Goal: Navigation & Orientation: Find specific page/section

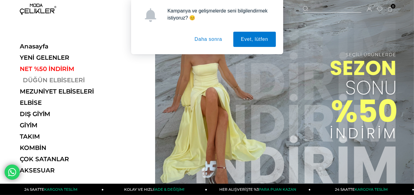
click at [49, 77] on link "DÜĞÜN ELBİSELERİ" at bounding box center [62, 79] width 84 height 7
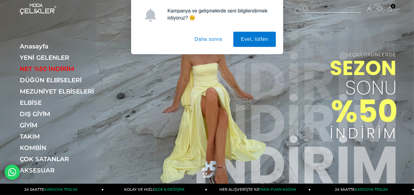
click at [205, 38] on button "Daha sonra" at bounding box center [208, 39] width 43 height 15
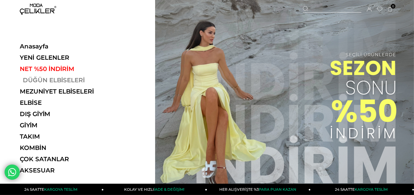
click at [34, 78] on link "DÜĞÜN ELBİSELERİ" at bounding box center [62, 79] width 84 height 7
click at [59, 79] on link "DÜĞÜN ELBİSELERİ" at bounding box center [62, 79] width 84 height 7
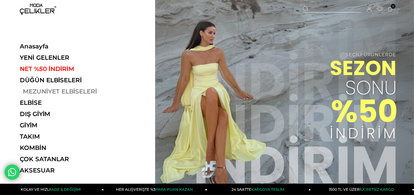
click at [56, 92] on link "MEZUNİYET ELBİSELERİ" at bounding box center [62, 91] width 84 height 7
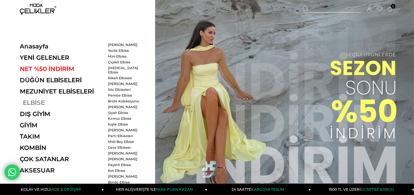
click at [29, 103] on link "ELBİSE" at bounding box center [62, 102] width 84 height 7
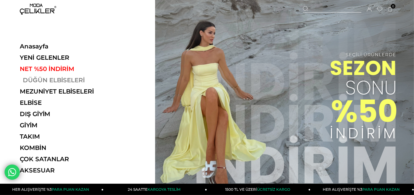
click at [46, 78] on link "DÜĞÜN ELBİSELERİ" at bounding box center [62, 79] width 84 height 7
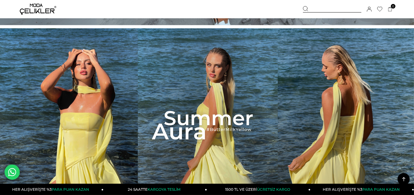
scroll to position [213, 0]
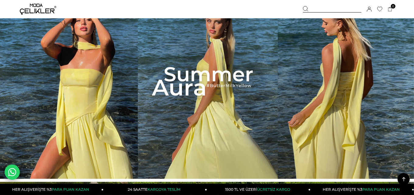
click at [209, 101] on img at bounding box center [207, 81] width 414 height 194
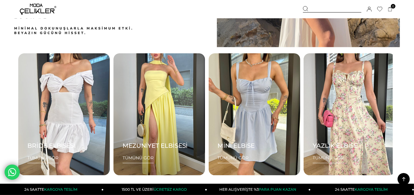
scroll to position [761, 0]
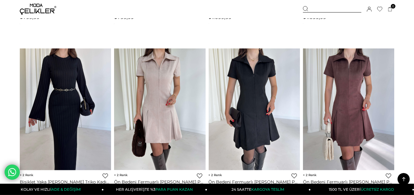
scroll to position [1218, 0]
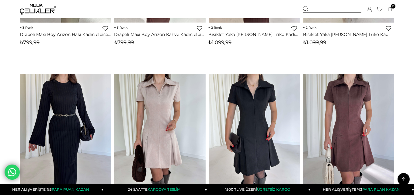
drag, startPoint x: 404, startPoint y: 179, endPoint x: 400, endPoint y: 173, distance: 7.3
click at [404, 179] on icon at bounding box center [404, 179] width 3 height 4
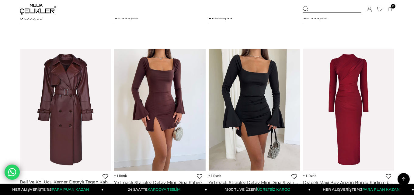
scroll to position [0, 0]
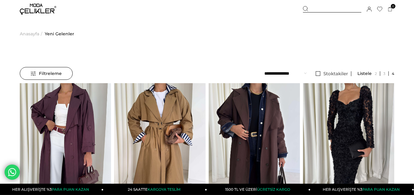
click at [28, 31] on span "Anasayfa" at bounding box center [29, 33] width 19 height 31
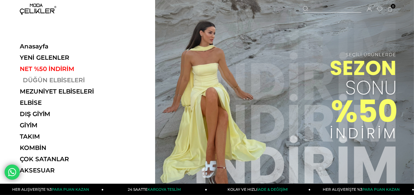
click at [33, 79] on link "DÜĞÜN ELBİSELERİ" at bounding box center [62, 79] width 84 height 7
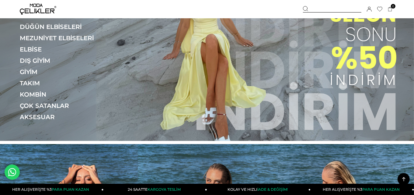
scroll to position [30, 0]
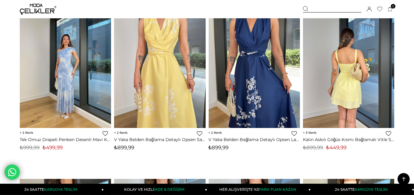
scroll to position [1431, 0]
